Goal: Book appointment/travel/reservation

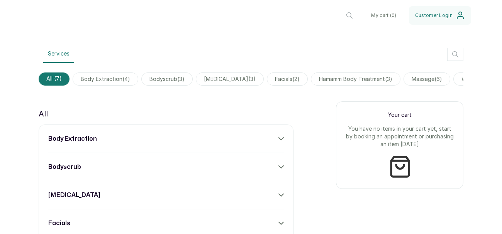
scroll to position [236, 0]
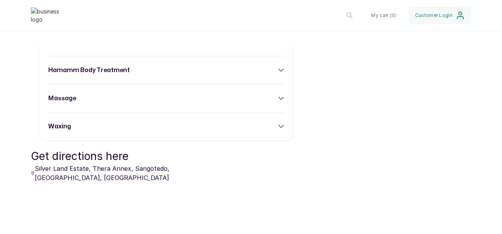
click at [487, 144] on div "Kuffyglow Skincare And Spa [GEOGRAPHIC_DATA], [GEOGRAPHIC_DATA], [GEOGRAPHIC_DA…" at bounding box center [251, -1] width 502 height 735
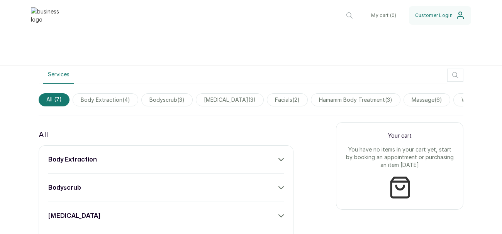
scroll to position [210, 0]
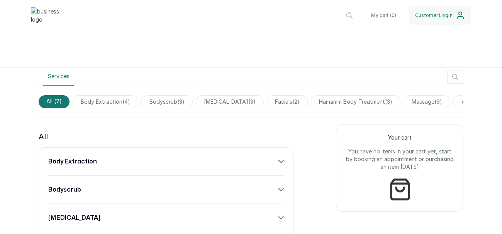
click at [110, 97] on span "body extraction ( 4 )" at bounding box center [106, 101] width 66 height 13
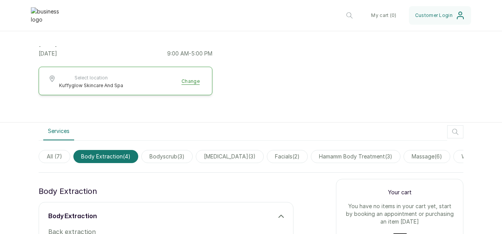
scroll to position [154, 0]
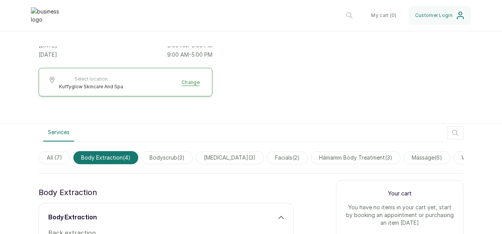
click at [178, 158] on span "bodyscrub ( 3 )" at bounding box center [166, 157] width 51 height 13
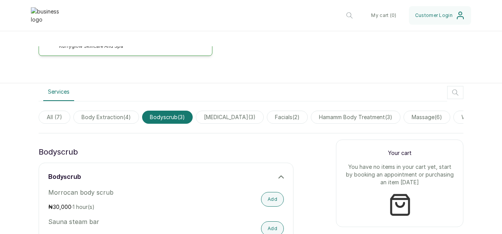
scroll to position [187, 0]
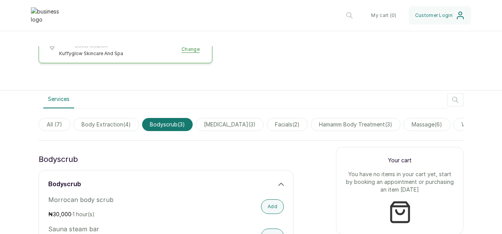
click at [233, 126] on span "[MEDICAL_DATA] ( 3 )" at bounding box center [230, 124] width 68 height 13
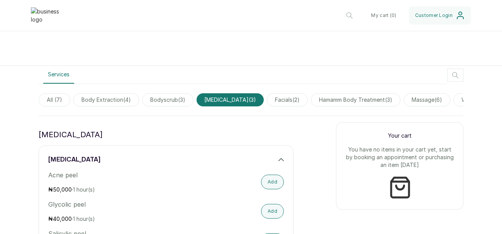
scroll to position [213, 0]
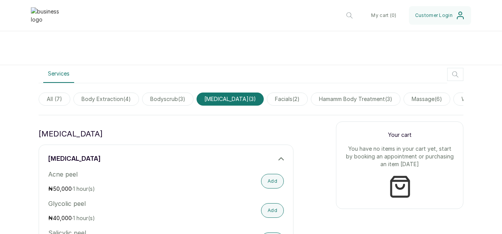
click at [284, 98] on span "facials ( 2 )" at bounding box center [287, 99] width 41 height 13
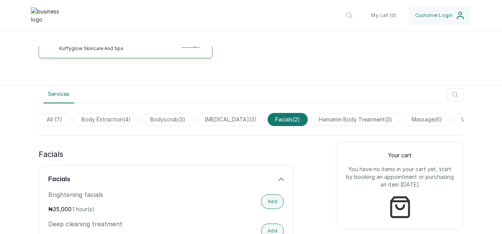
scroll to position [190, 0]
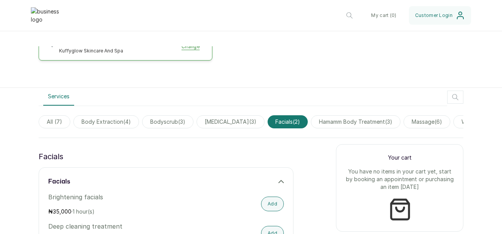
click at [349, 122] on span "hamamm body treatment ( 3 )" at bounding box center [356, 121] width 90 height 13
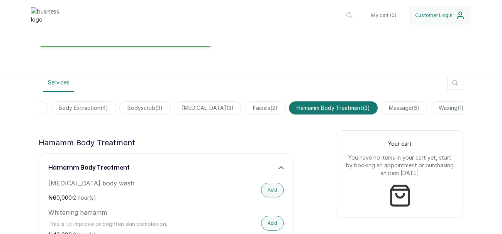
scroll to position [0, 31]
click at [389, 106] on span "massage ( 6 )" at bounding box center [396, 108] width 47 height 13
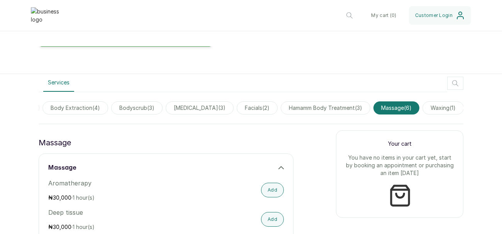
click at [336, 192] on div "Your cart You have no items in your cart yet, start by booking an appointment o…" at bounding box center [399, 175] width 127 height 88
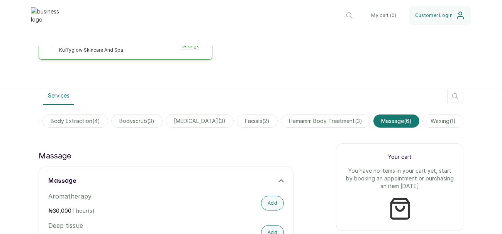
scroll to position [190, 0]
click at [441, 117] on span "waxing ( 1 )" at bounding box center [442, 121] width 41 height 13
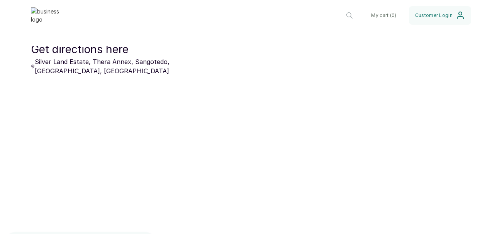
scroll to position [413, 0]
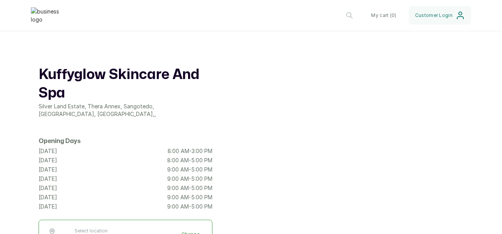
scroll to position [0, 0]
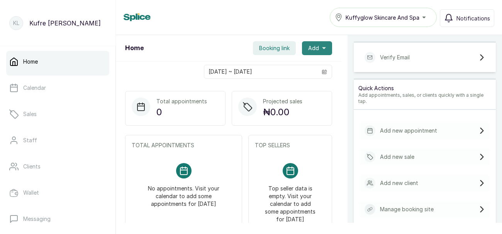
click at [317, 44] on button "Add" at bounding box center [317, 48] width 30 height 14
click at [319, 51] on span "Add" at bounding box center [313, 48] width 11 height 8
click at [318, 51] on span "Add" at bounding box center [313, 48] width 11 height 8
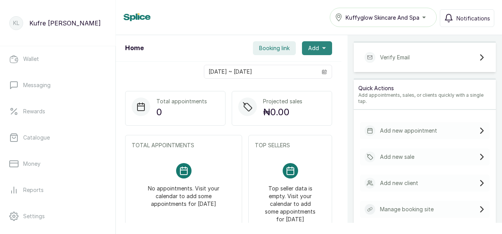
scroll to position [137, 0]
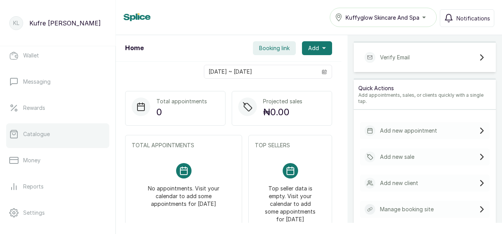
click at [67, 136] on link "Catalogue" at bounding box center [57, 135] width 103 height 22
